Goal: Transaction & Acquisition: Purchase product/service

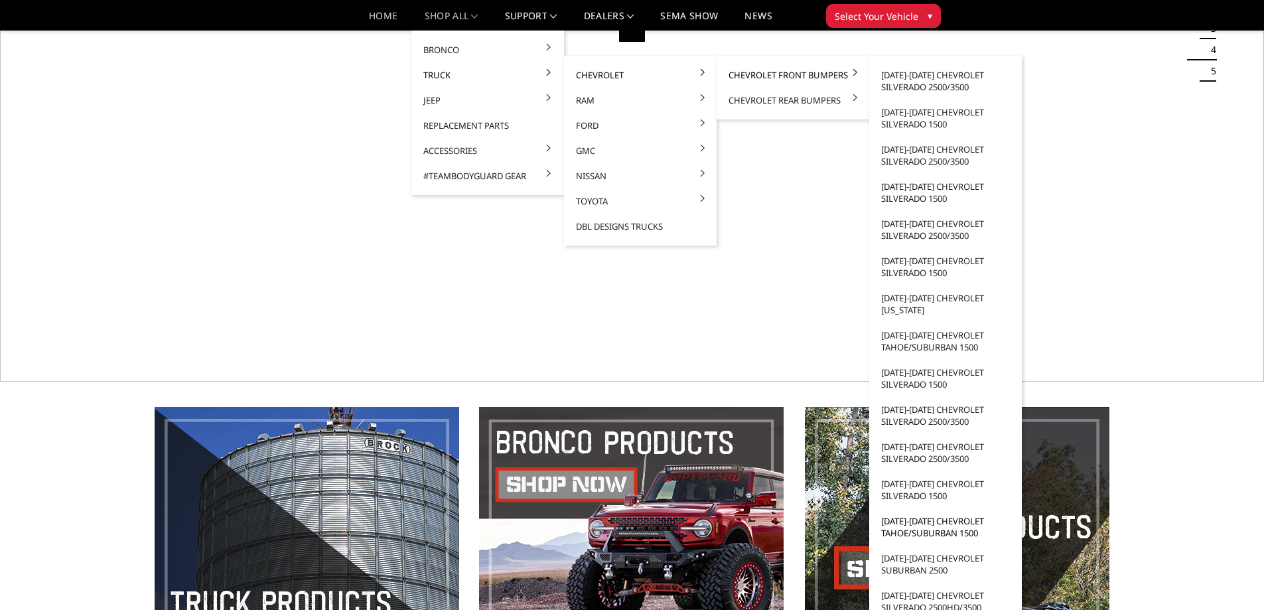
scroll to position [332, 0]
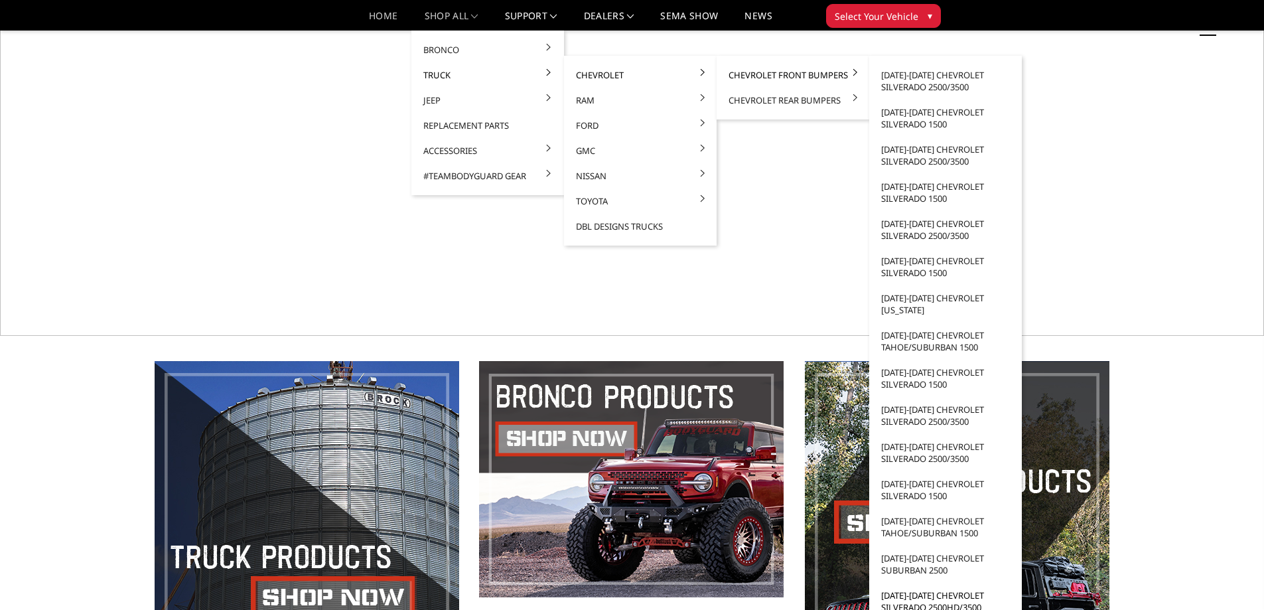
click at [925, 606] on link "[DATE]-[DATE] Chevrolet Silverado 2500HD/3500" at bounding box center [946, 601] width 142 height 37
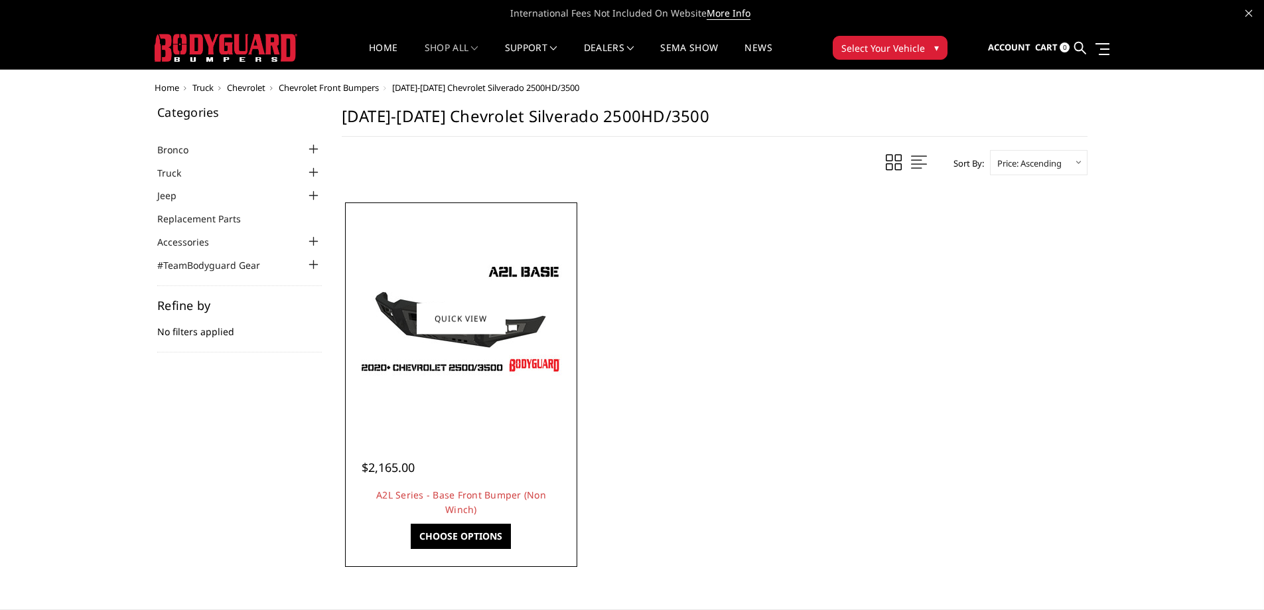
click at [471, 535] on link "Choose Options" at bounding box center [461, 536] width 100 height 25
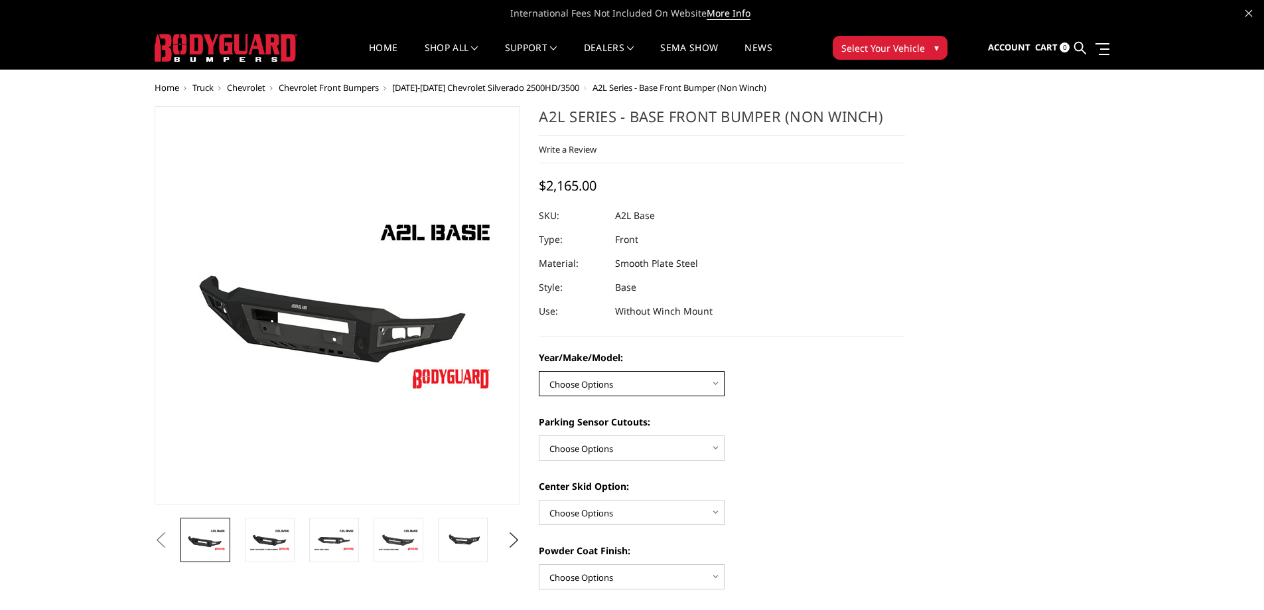
click at [652, 371] on select "Choose Options Chevrolet 15-19 2500/3500 Chevrolet 19-21 1500 Chevrolet 15-20 C…" at bounding box center [632, 383] width 186 height 25
select select "4333"
click at [539, 371] on select "Choose Options Chevrolet 15-19 2500/3500 Chevrolet 19-21 1500 Chevrolet 15-20 C…" at bounding box center [632, 383] width 186 height 25
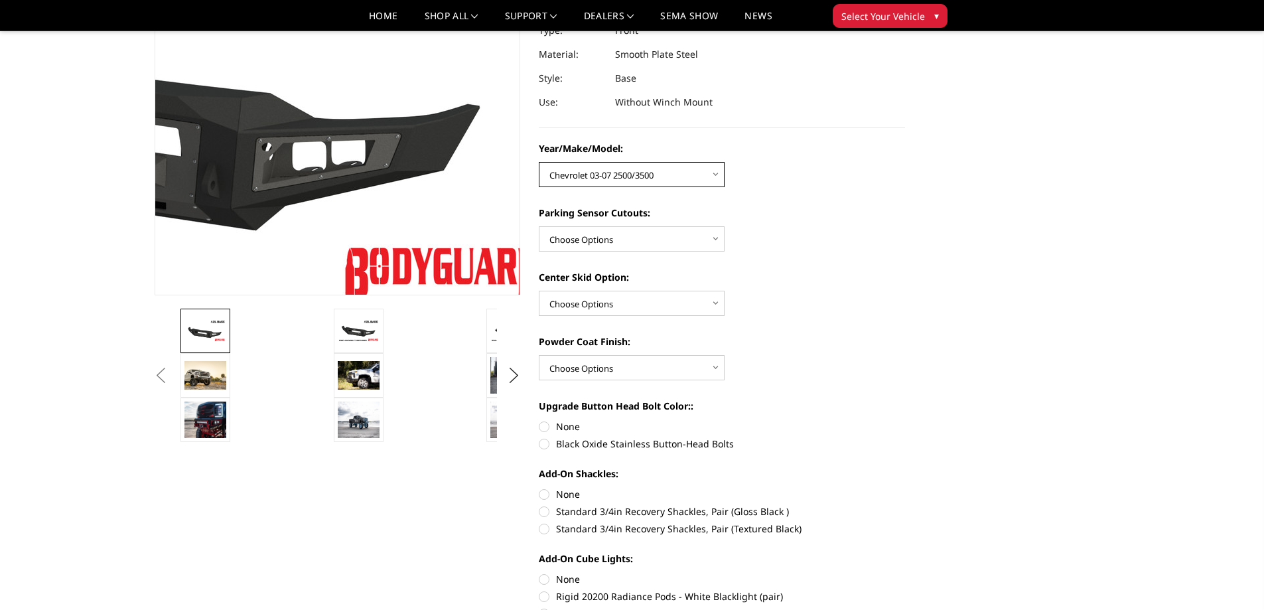
scroll to position [199, 0]
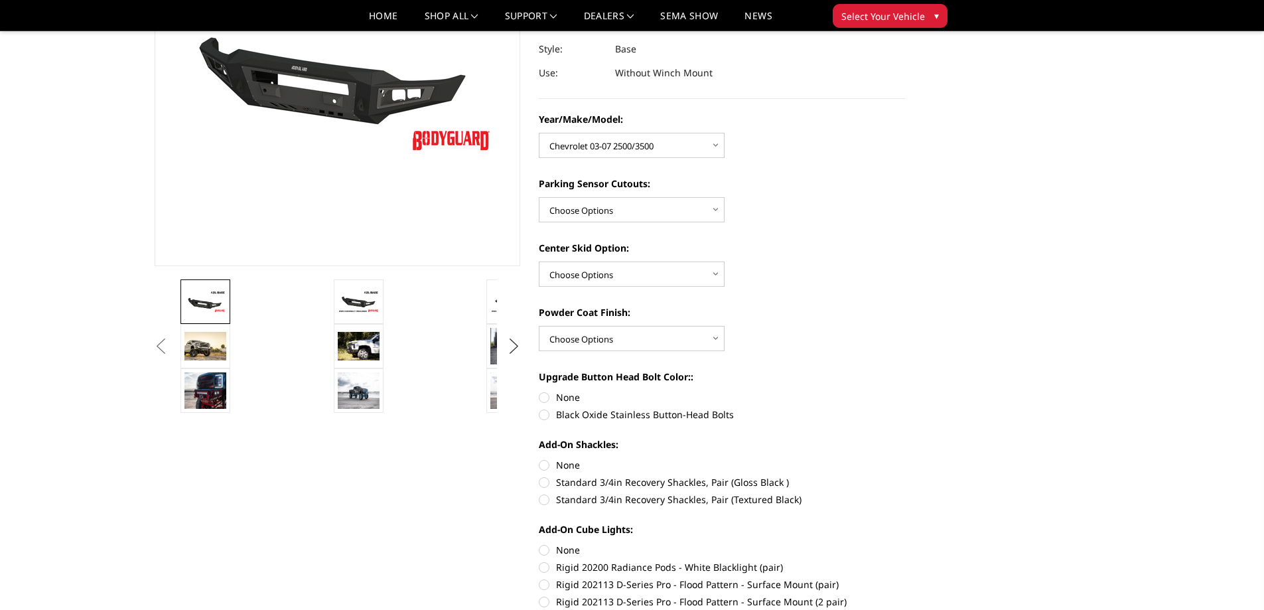
click at [508, 350] on button "Next" at bounding box center [514, 346] width 20 height 20
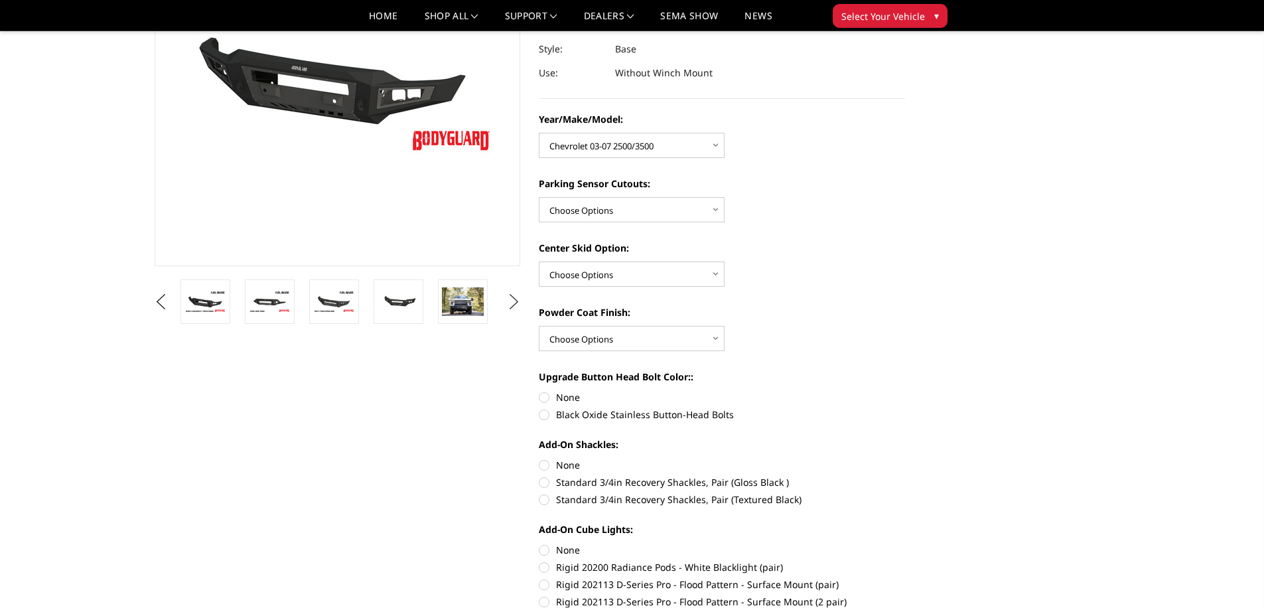
click at [474, 319] on link at bounding box center [463, 301] width 50 height 44
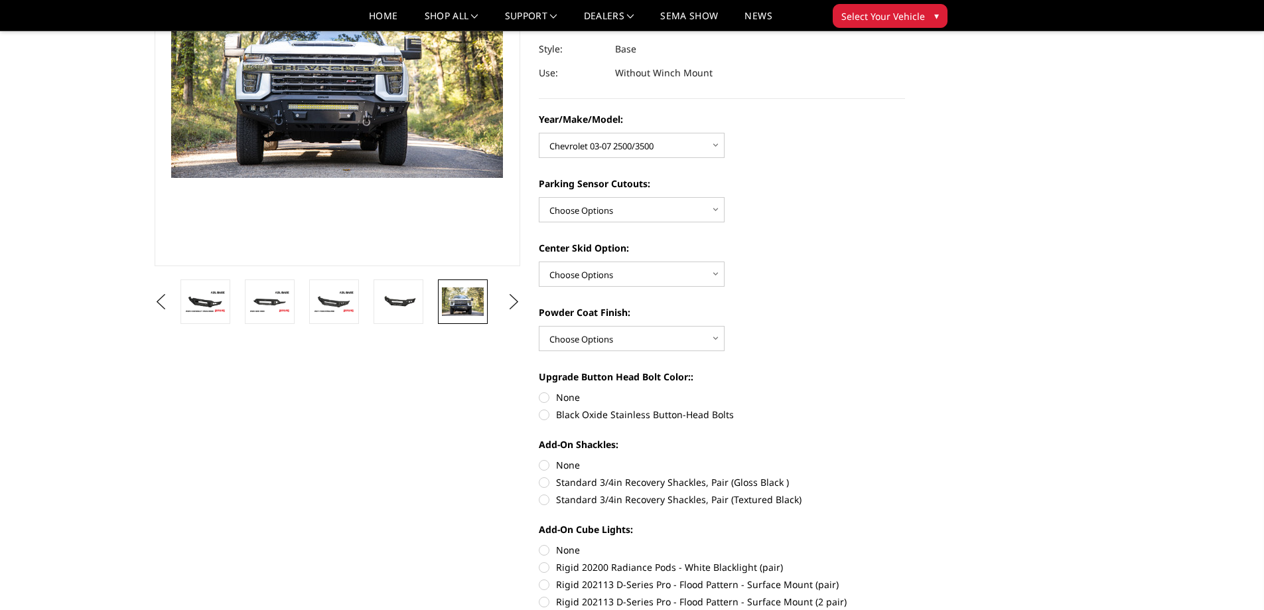
click at [459, 299] on img at bounding box center [463, 301] width 42 height 28
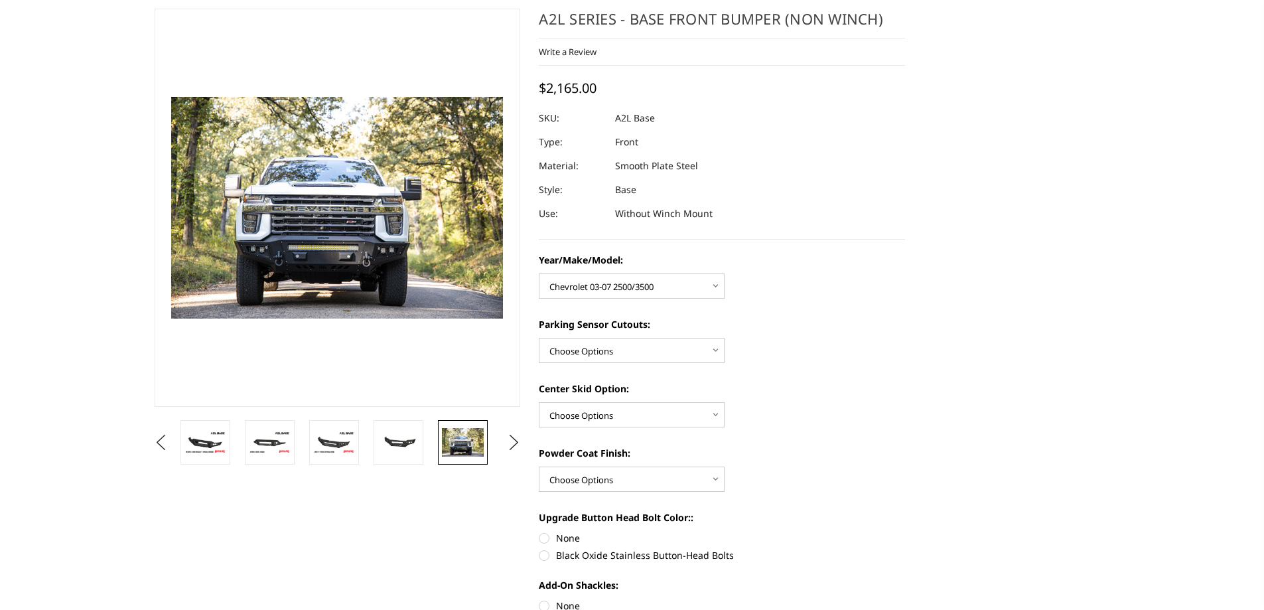
scroll to position [0, 0]
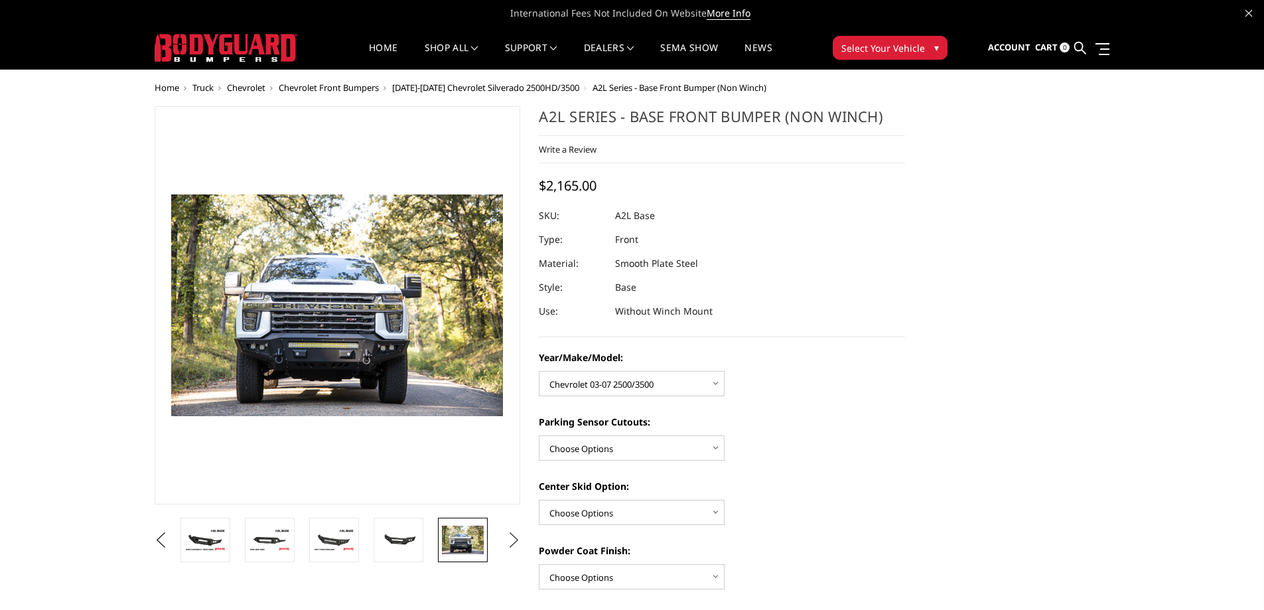
click at [511, 535] on button "Next" at bounding box center [514, 540] width 20 height 20
click at [511, 539] on button "Next" at bounding box center [514, 540] width 20 height 20
click at [407, 534] on img at bounding box center [399, 540] width 42 height 28
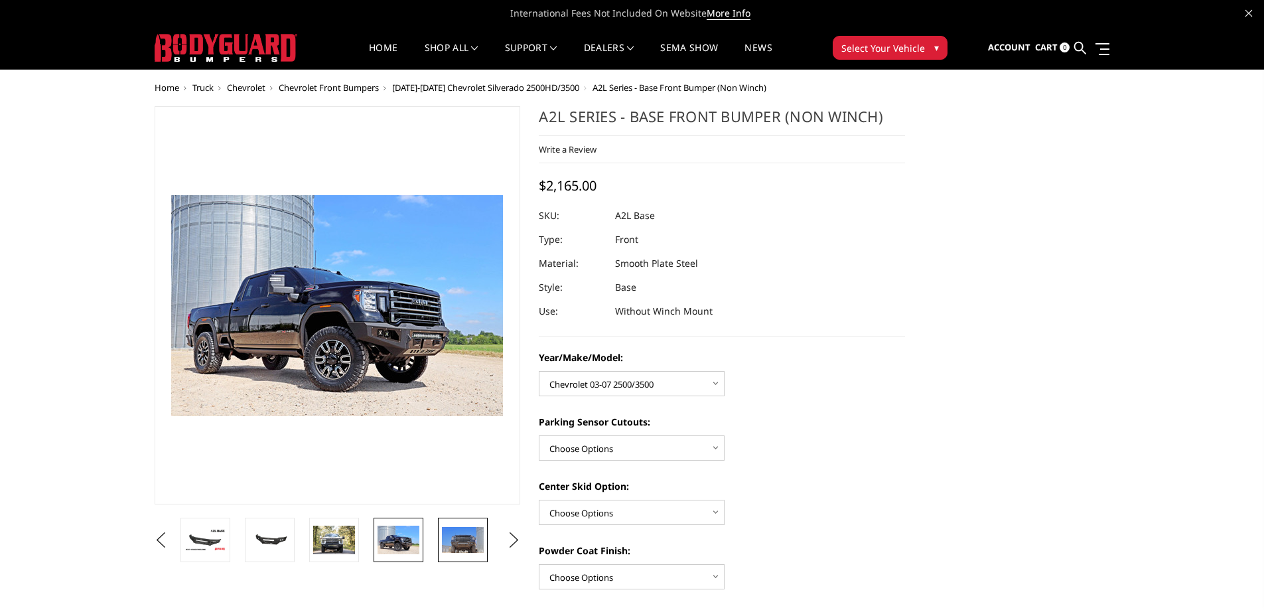
click at [459, 552] on img at bounding box center [463, 540] width 42 height 27
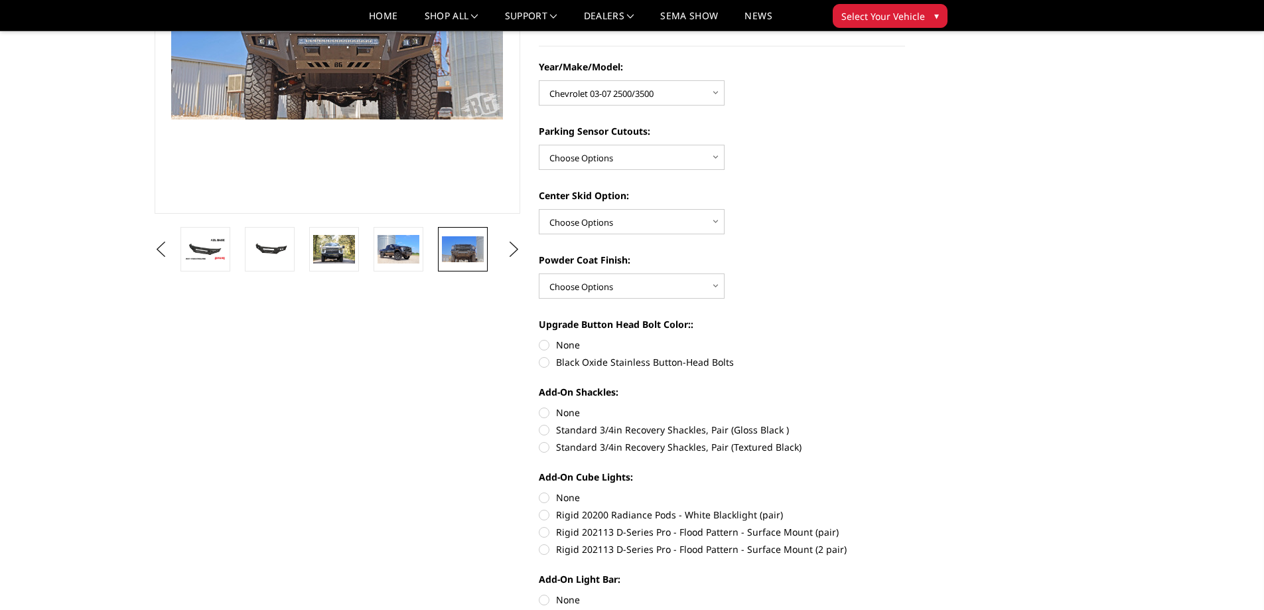
scroll to position [265, 0]
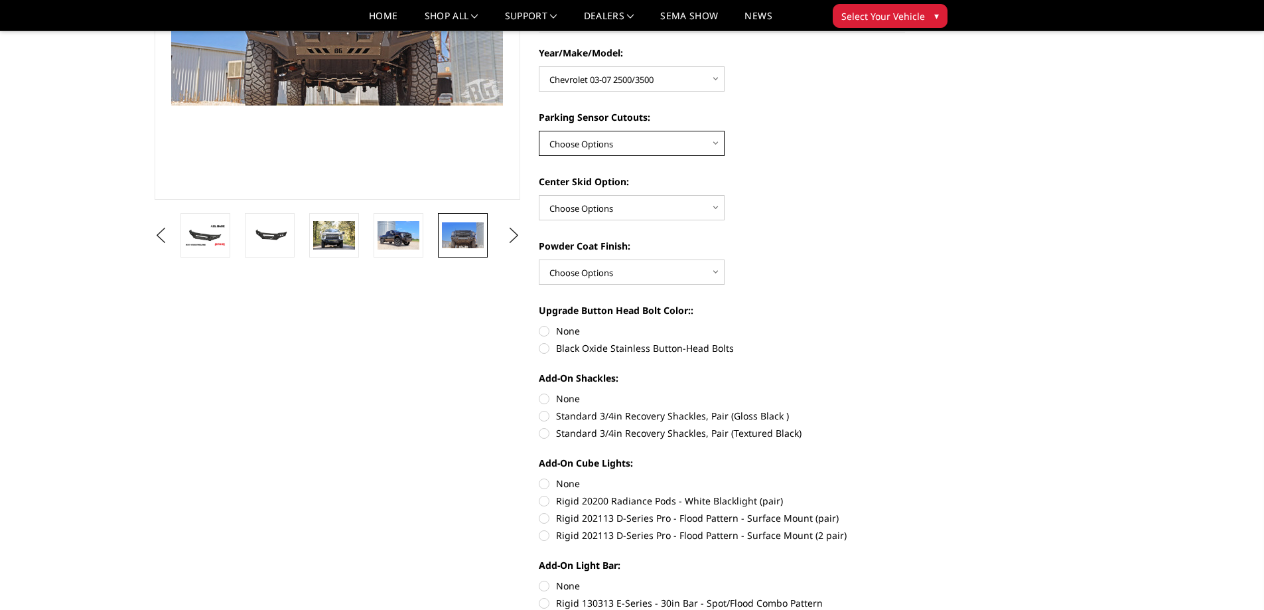
click at [711, 143] on select "Choose Options Yes - With Parking Sensor Cutouts No - Without Parking Sensor Cu…" at bounding box center [632, 143] width 186 height 25
click at [711, 147] on select "Choose Options Yes - With Parking Sensor Cutouts No - Without Parking Sensor Cu…" at bounding box center [632, 143] width 186 height 25
select select "4329"
click at [539, 131] on select "Choose Options Yes - With Parking Sensor Cutouts No - Without Parking Sensor Cu…" at bounding box center [632, 143] width 186 height 25
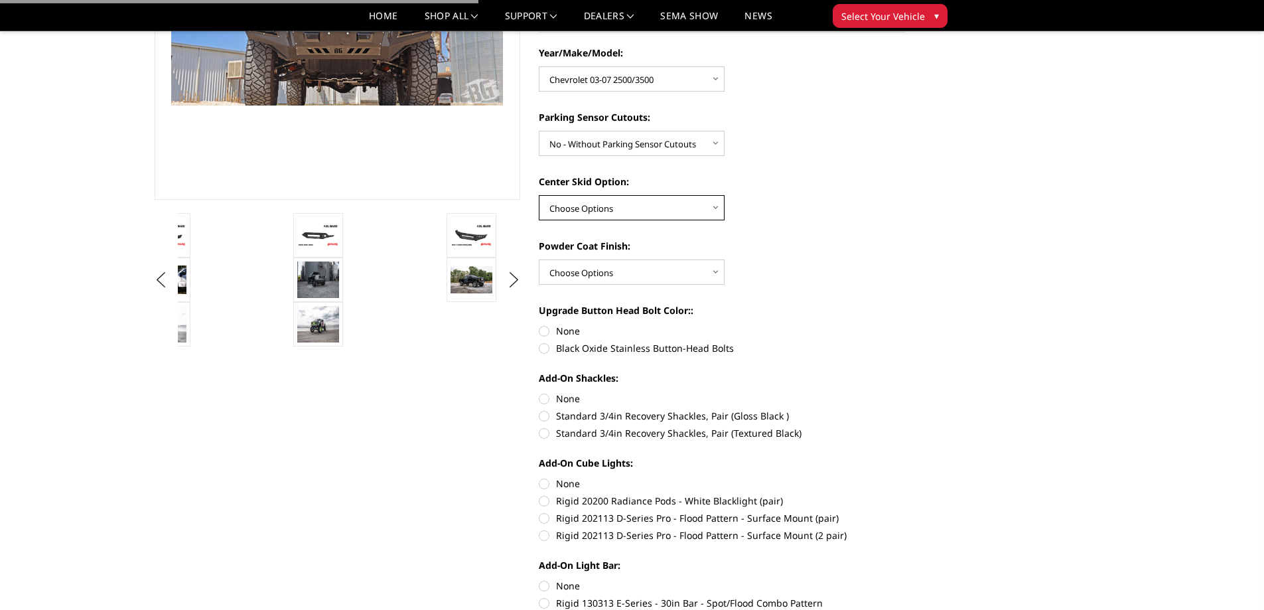
click at [709, 205] on select "Choose Options Single Light Bar Cutout" at bounding box center [632, 207] width 186 height 25
select select "4304"
click at [539, 195] on select "Choose Options Single Light Bar Cutout" at bounding box center [632, 207] width 186 height 25
click at [690, 204] on select "Choose Options Single Light Bar Cutout" at bounding box center [632, 207] width 186 height 25
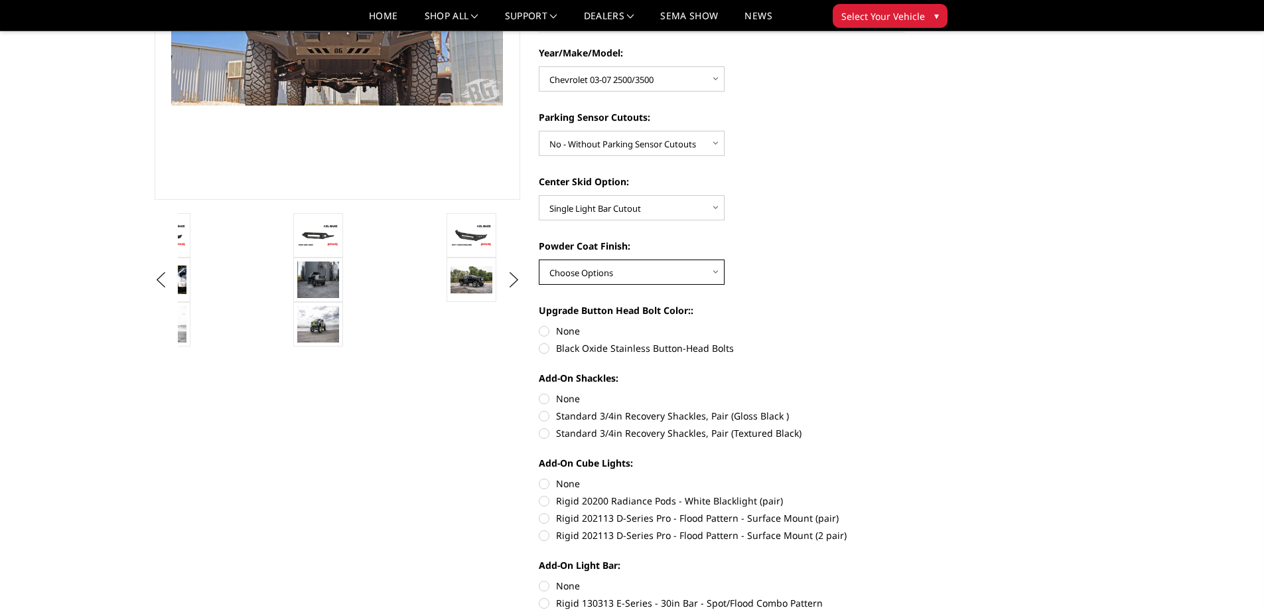
click at [678, 266] on select "Choose Options Bare metal (included) Texture Black Powder Coat" at bounding box center [632, 271] width 186 height 25
click at [808, 256] on div "Powder Coat Finish: Choose Options Bare metal (included) Texture Black Powder C…" at bounding box center [722, 262] width 366 height 46
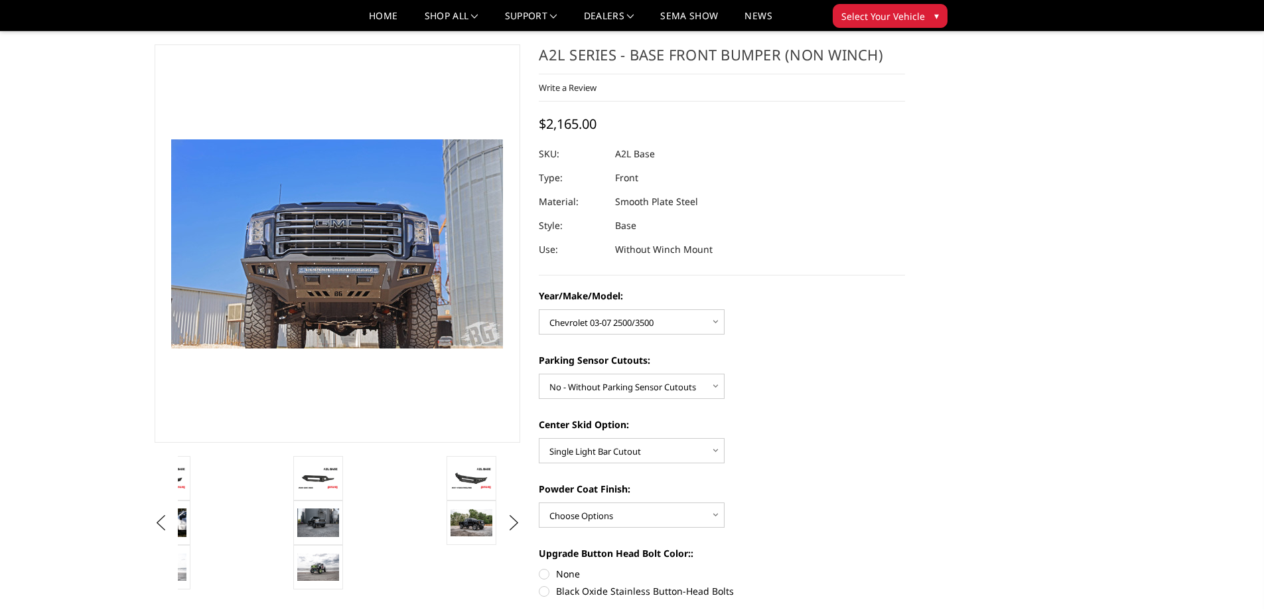
scroll to position [0, 0]
